Goal: Information Seeking & Learning: Learn about a topic

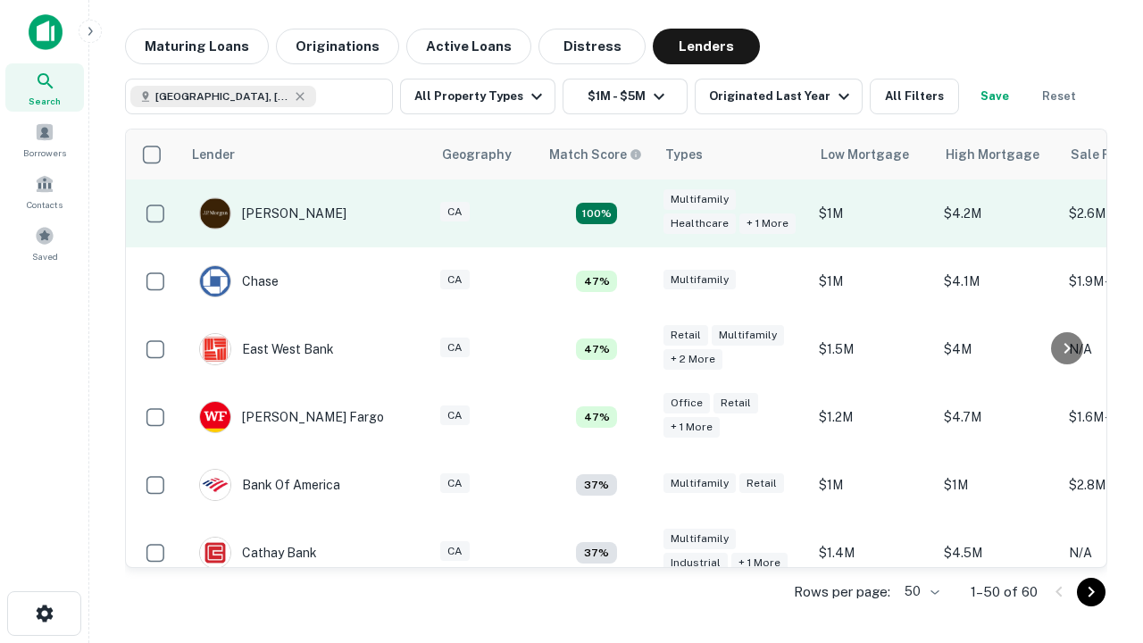
click at [634, 213] on td "100%" at bounding box center [597, 214] width 116 height 68
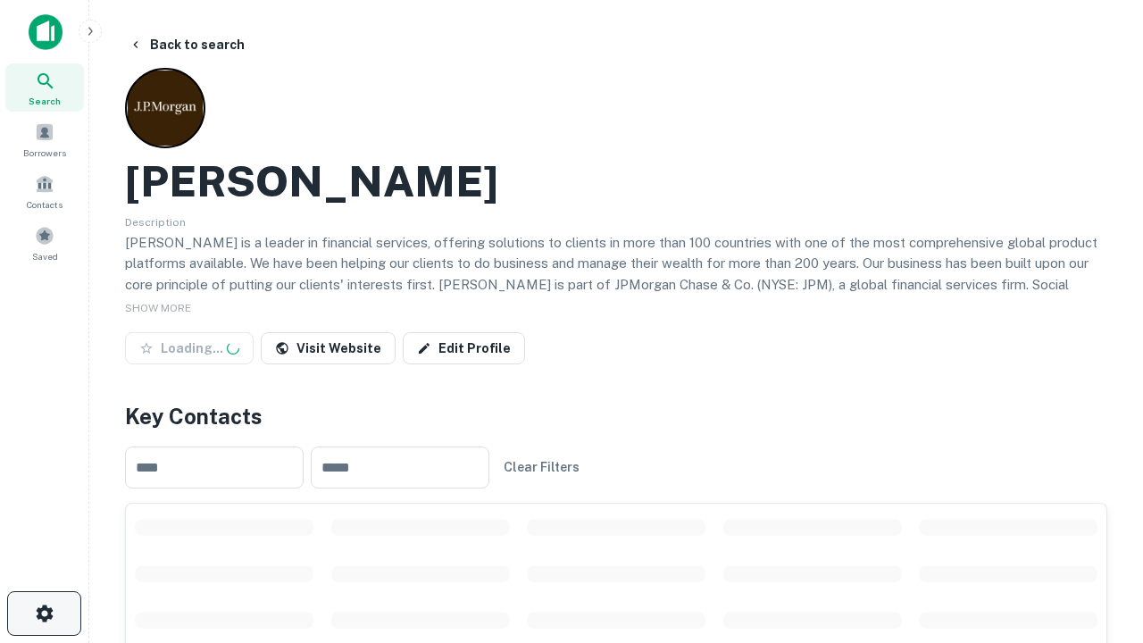
click at [44, 614] on icon "button" at bounding box center [44, 613] width 21 height 21
